Goal: Find specific page/section: Find specific page/section

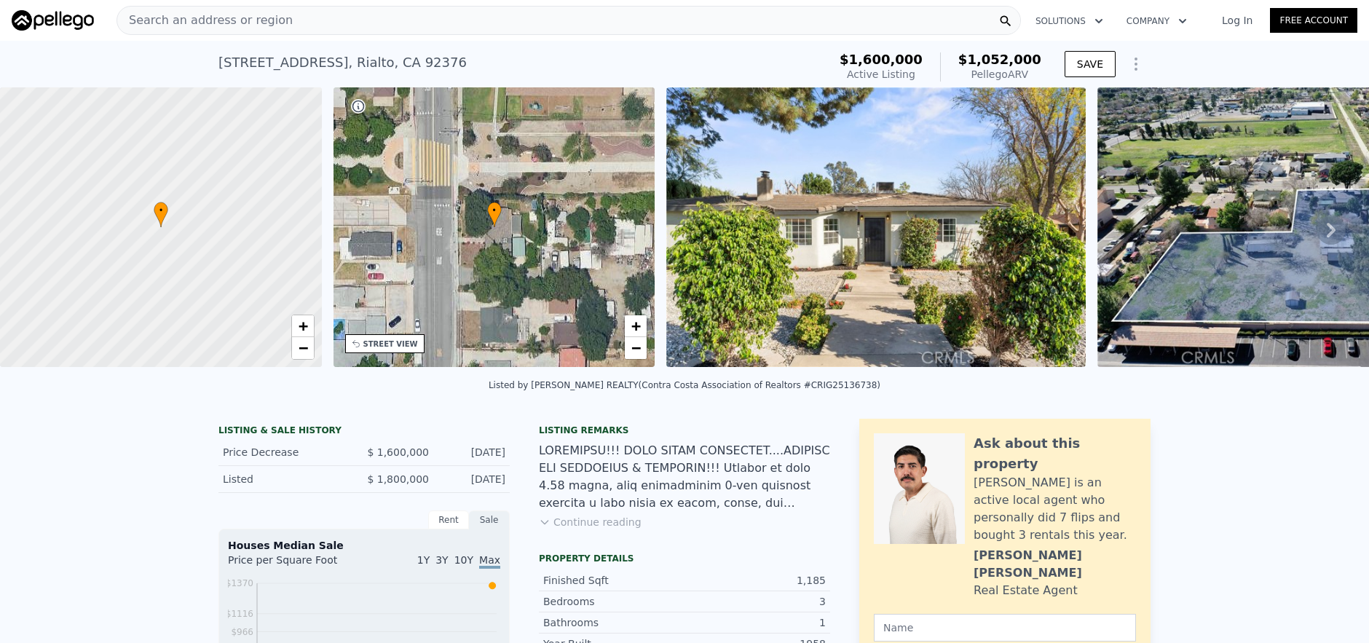
click at [505, 31] on div "Search an address or region" at bounding box center [569, 20] width 904 height 29
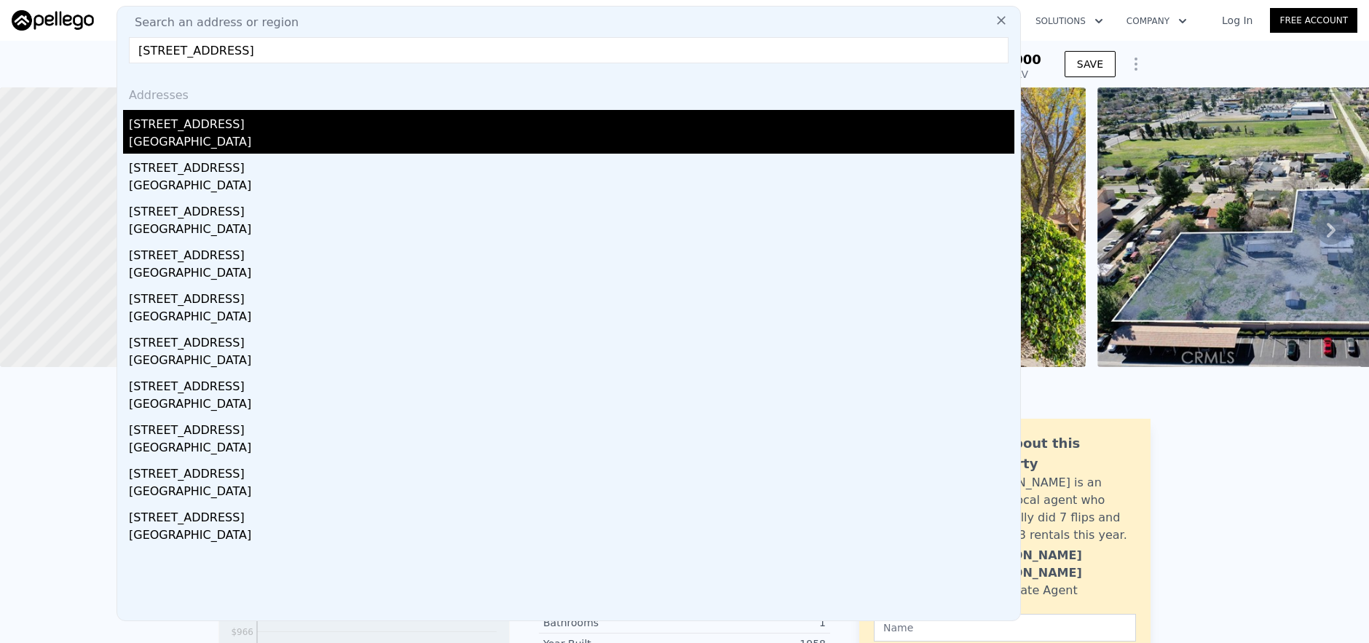
type input "[STREET_ADDRESS]"
click at [552, 138] on div "[GEOGRAPHIC_DATA]" at bounding box center [572, 143] width 886 height 20
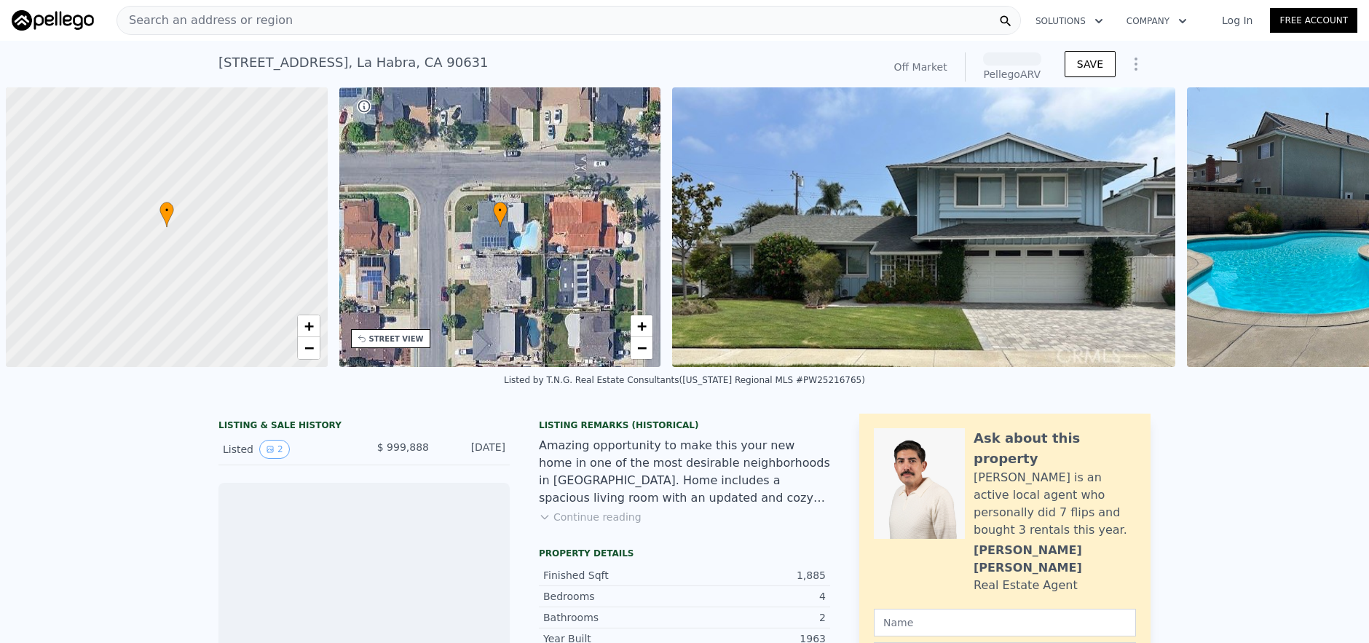
scroll to position [0, 6]
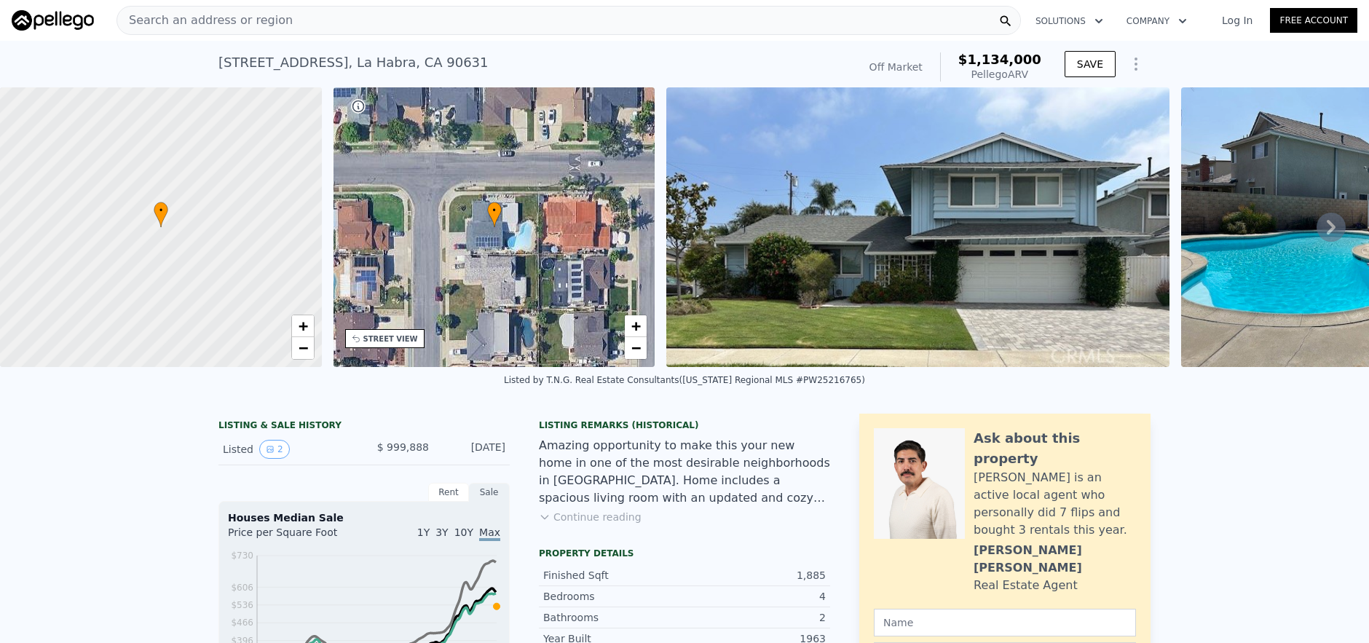
click at [415, 28] on div "Search an address or region" at bounding box center [569, 20] width 904 height 29
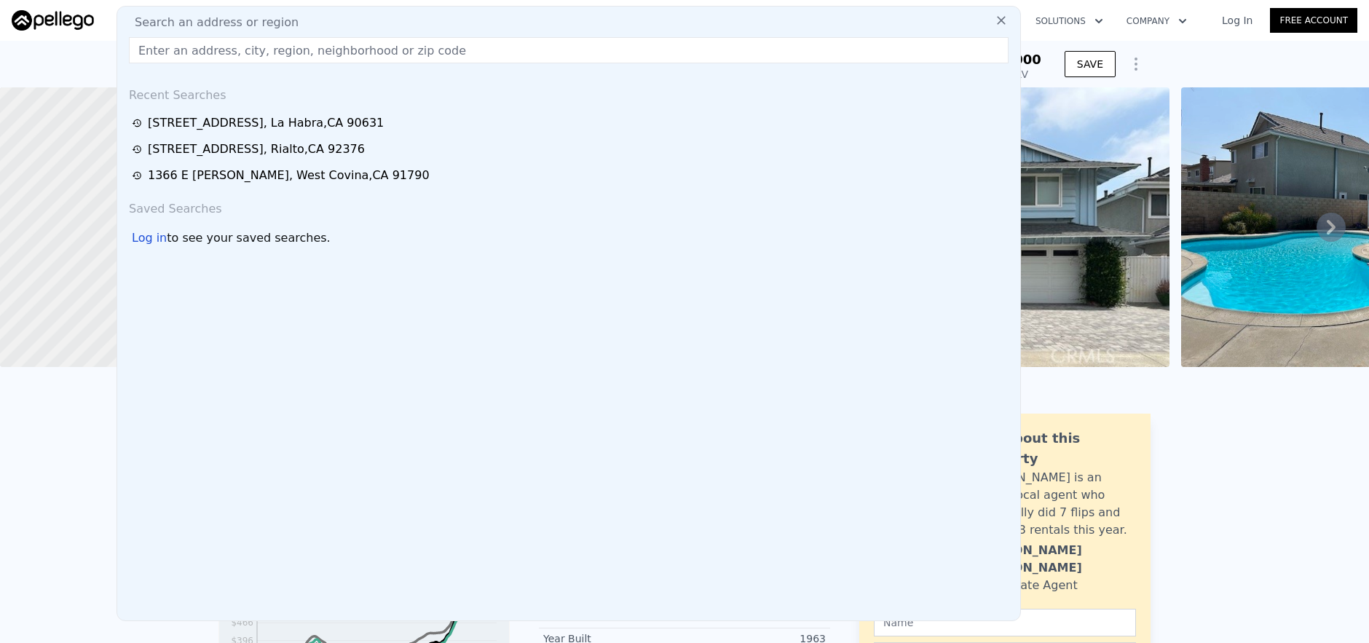
click at [424, 45] on input "text" at bounding box center [569, 50] width 880 height 26
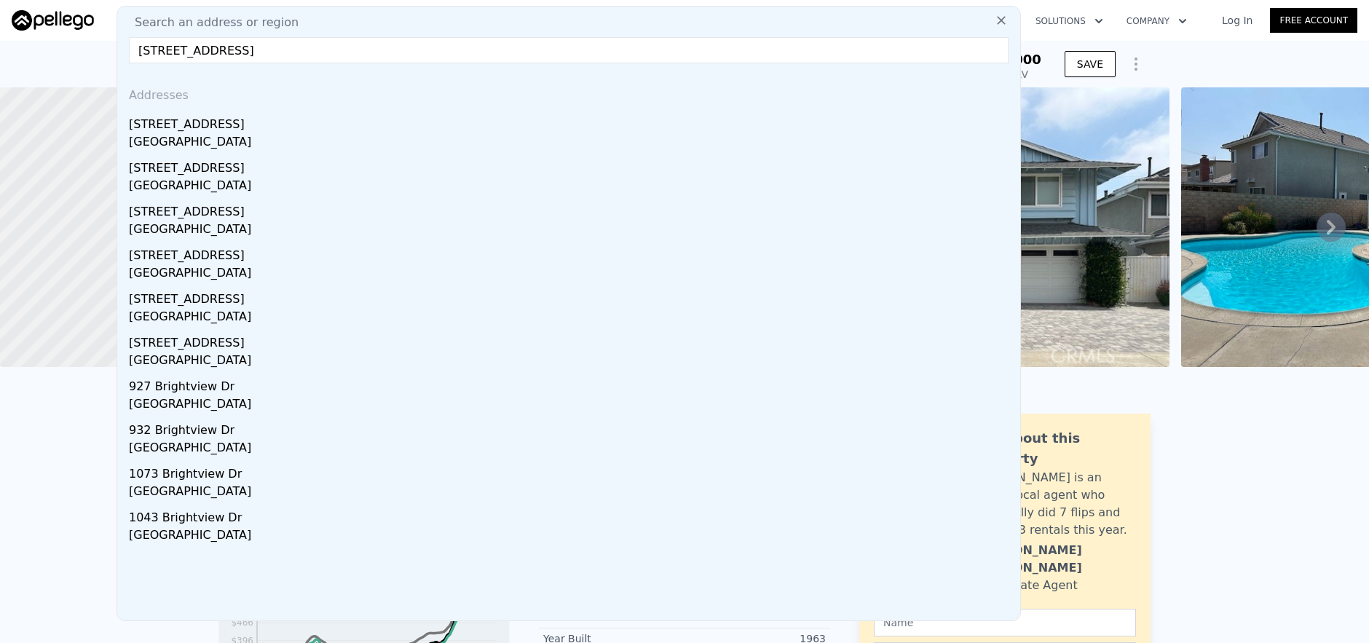
type input "[STREET_ADDRESS]"
click at [395, 117] on div "[STREET_ADDRESS]" at bounding box center [572, 121] width 886 height 23
